Goal: Information Seeking & Learning: Learn about a topic

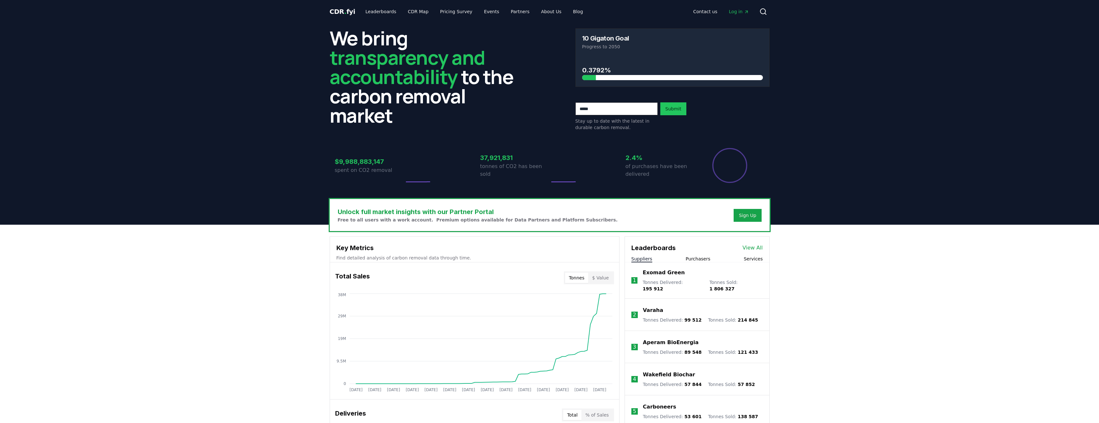
click at [494, 173] on p "tonnes of CO2 has been sold" at bounding box center [514, 169] width 69 height 15
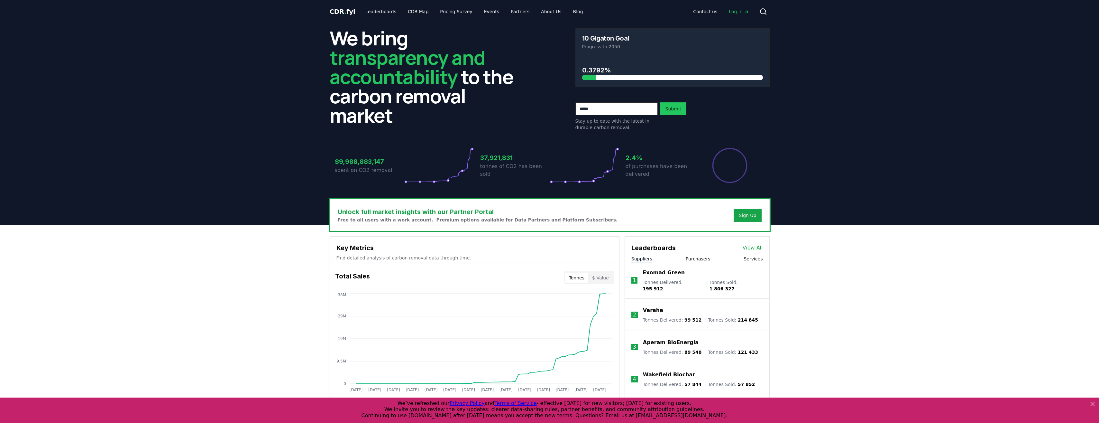
click at [608, 171] on circle at bounding box center [608, 171] width 2 height 2
click at [618, 149] on circle at bounding box center [618, 149] width 2 height 2
click at [625, 65] on h3 "0.3792%" at bounding box center [672, 70] width 181 height 10
drag, startPoint x: 548, startPoint y: 179, endPoint x: 553, endPoint y: 182, distance: 6.2
click at [549, 180] on div "37,921,831 tonnes of CO2 has been sold" at bounding box center [514, 165] width 69 height 36
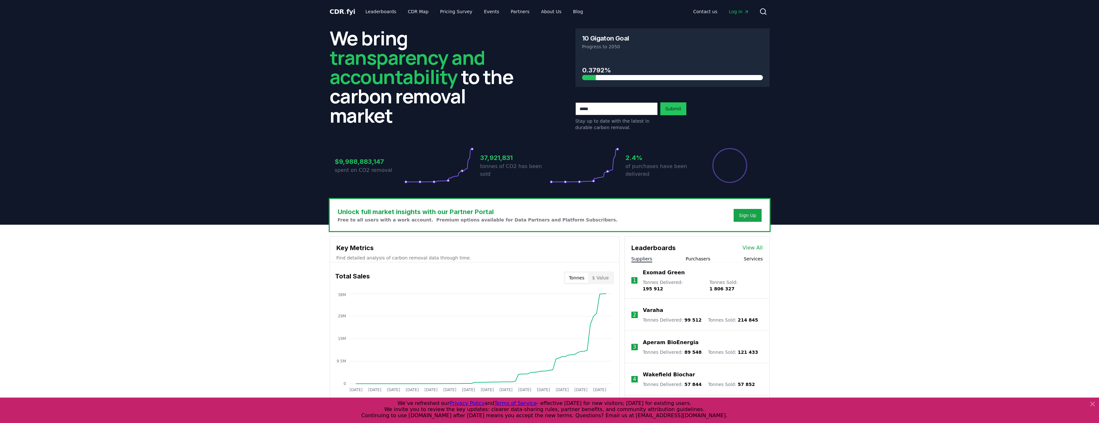
click at [553, 182] on icon at bounding box center [584, 165] width 69 height 36
click at [562, 182] on icon at bounding box center [584, 165] width 69 height 36
click at [585, 179] on icon at bounding box center [584, 165] width 69 height 36
